Goal: Task Accomplishment & Management: Use online tool/utility

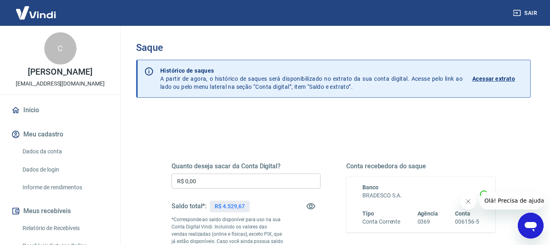
click at [215, 171] on div "Quanto deseja sacar da Conta Digital? R$ 0,00 ​ Saldo total*: R$ 4.529,67 *Corr…" at bounding box center [246, 219] width 149 height 115
click at [216, 180] on input "R$ 0,00" at bounding box center [246, 180] width 149 height 15
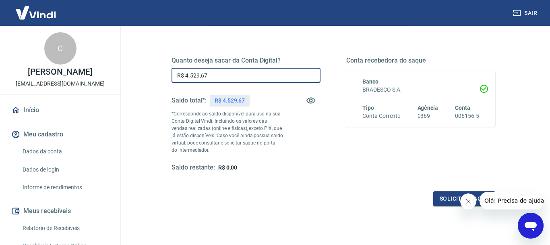
scroll to position [161, 0]
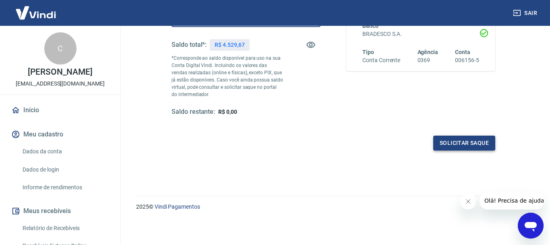
type input "R$ 4.529,67"
click at [467, 143] on button "Solicitar saque" at bounding box center [465, 142] width 62 height 15
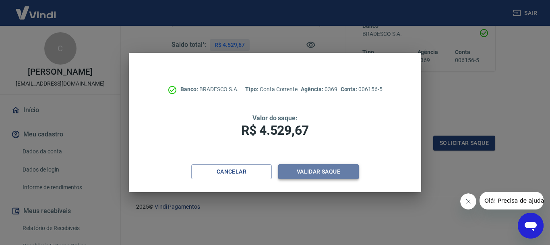
click at [354, 173] on button "Validar saque" at bounding box center [318, 171] width 81 height 15
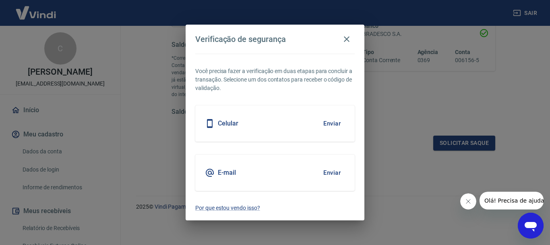
click at [334, 124] on button "Enviar" at bounding box center [332, 123] width 26 height 17
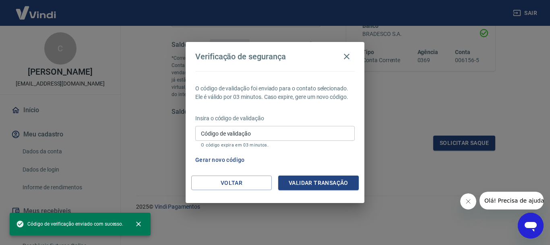
click at [253, 135] on input "Código de validação" at bounding box center [275, 133] width 160 height 15
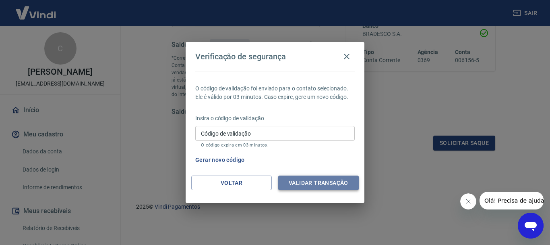
click at [328, 182] on button "Validar transação" at bounding box center [318, 182] width 81 height 15
click at [328, 182] on div "Validar transação" at bounding box center [318, 182] width 81 height 15
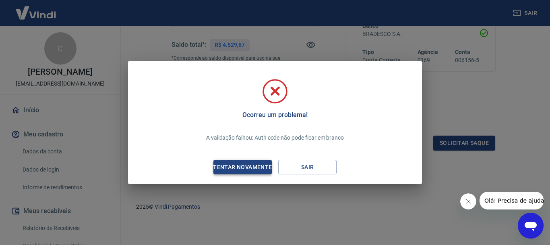
click at [247, 163] on div "Tentar novamente" at bounding box center [243, 167] width 78 height 10
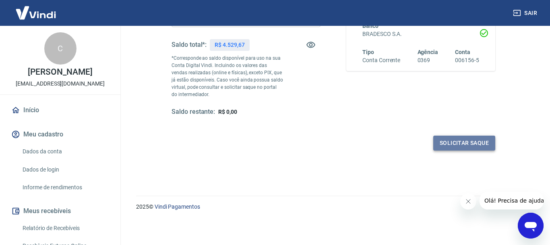
click at [474, 142] on button "Solicitar saque" at bounding box center [465, 142] width 62 height 15
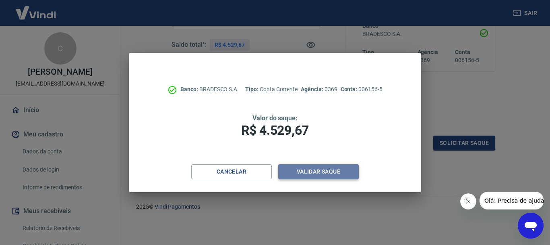
click at [315, 169] on button "Validar saque" at bounding box center [318, 171] width 81 height 15
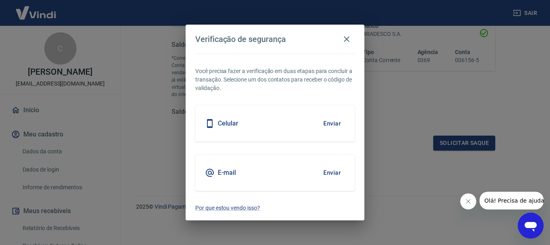
click at [331, 125] on button "Enviar" at bounding box center [332, 123] width 26 height 17
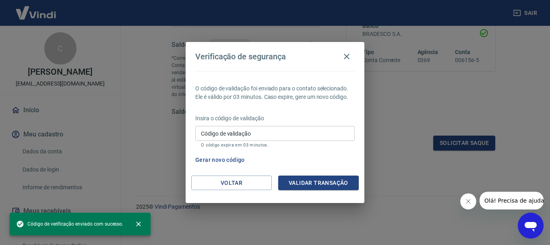
click at [242, 128] on input "Código de validação" at bounding box center [275, 133] width 160 height 15
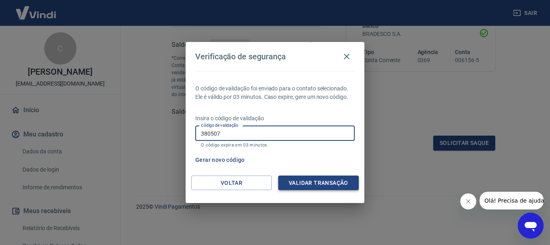
type input "380507"
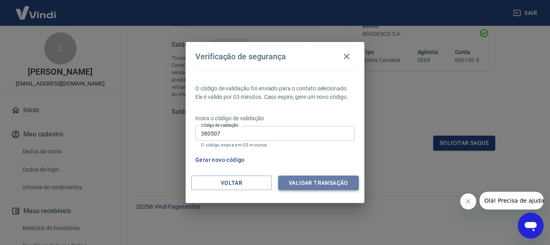
click at [323, 184] on button "Validar transação" at bounding box center [318, 182] width 81 height 15
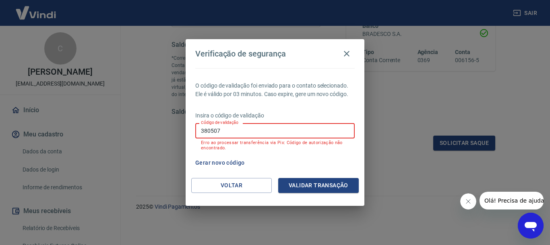
drag, startPoint x: 207, startPoint y: 130, endPoint x: 155, endPoint y: 102, distance: 59.0
click at [195, 123] on input "380507" at bounding box center [275, 130] width 160 height 15
type input "619324"
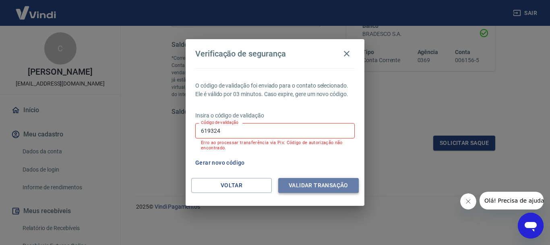
click at [297, 185] on button "Validar transação" at bounding box center [318, 185] width 81 height 15
